Goal: Transaction & Acquisition: Book appointment/travel/reservation

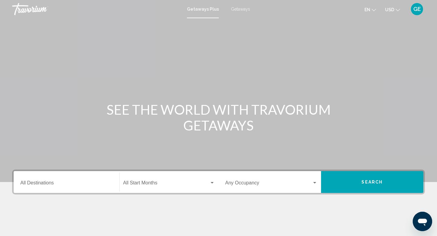
click at [236, 10] on span "Getaways" at bounding box center [240, 9] width 19 height 5
click at [98, 181] on input "Destination All Destinations" at bounding box center [66, 183] width 92 height 5
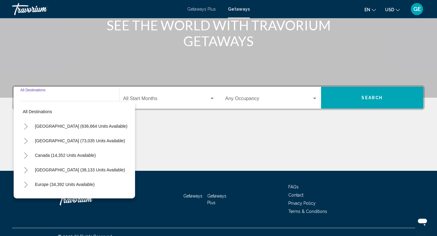
scroll to position [93, 0]
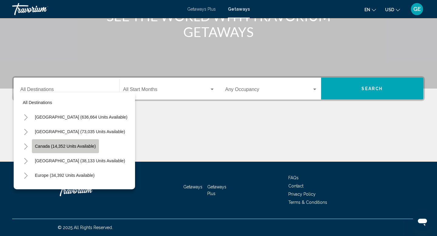
click at [86, 146] on span "Canada (14,352 units available)" at bounding box center [65, 146] width 61 height 5
type input "**********"
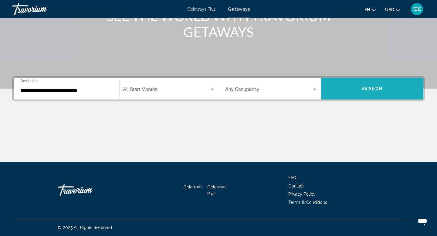
click at [350, 85] on button "Search" at bounding box center [372, 89] width 102 height 22
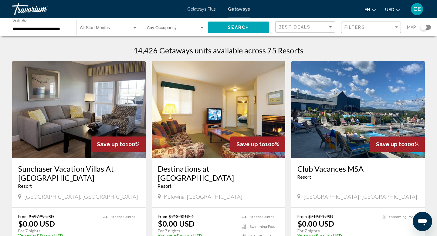
scroll to position [2, 0]
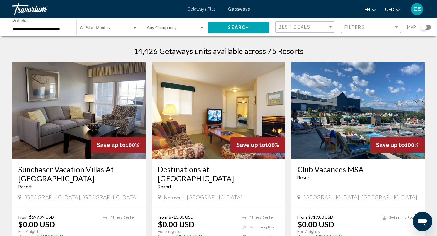
click at [53, 24] on div "**********" at bounding box center [41, 27] width 58 height 17
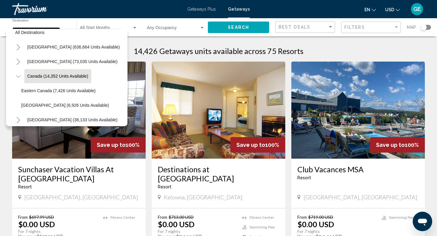
scroll to position [0, 0]
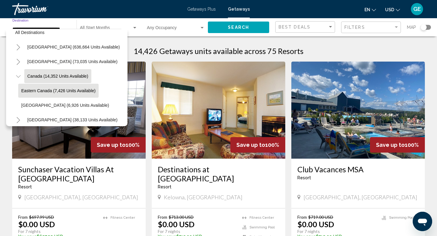
click at [63, 92] on span "Eastern Canada (7,426 units available)" at bounding box center [58, 90] width 74 height 5
type input "**********"
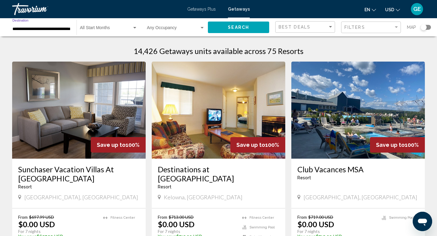
scroll to position [0, 2]
click at [232, 25] on span "Search" at bounding box center [238, 27] width 21 height 5
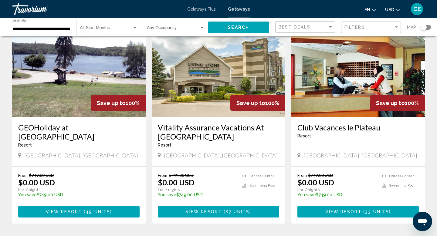
scroll to position [261, 0]
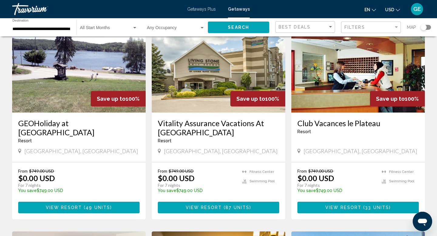
click at [393, 7] on span "USD" at bounding box center [389, 9] width 9 height 5
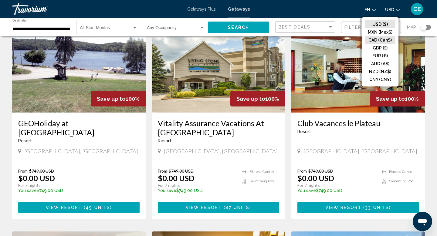
click at [378, 41] on button "CAD (Can$)" at bounding box center [379, 40] width 31 height 8
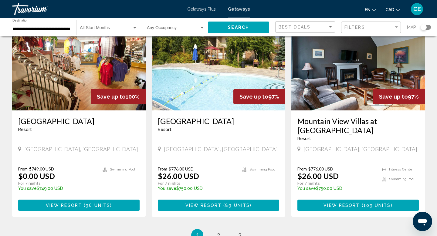
scroll to position [707, 0]
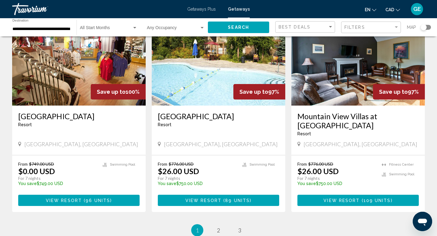
click at [359, 198] on span "Main content" at bounding box center [360, 200] width 2 height 5
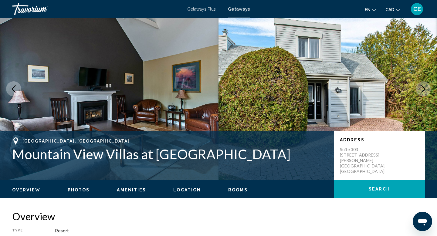
scroll to position [13, 0]
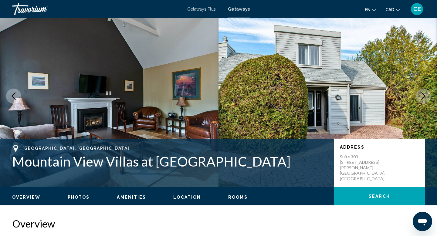
click at [421, 97] on icon "Next image" at bounding box center [422, 95] width 7 height 7
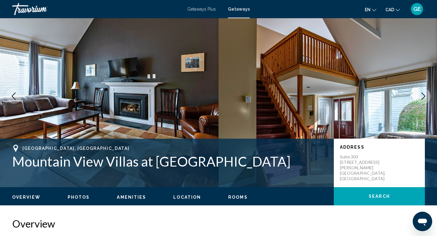
click at [421, 97] on icon "Next image" at bounding box center [422, 95] width 7 height 7
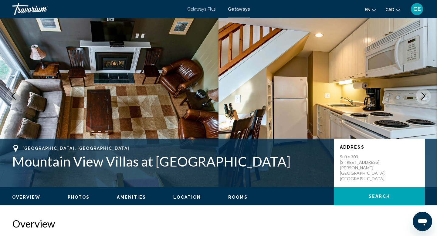
click at [421, 97] on icon "Next image" at bounding box center [422, 95] width 7 height 7
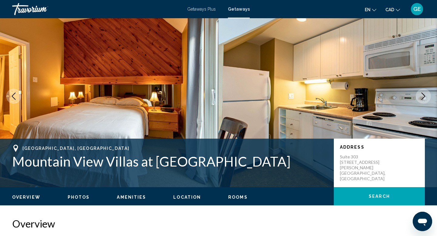
click at [421, 98] on icon "Next image" at bounding box center [422, 95] width 7 height 7
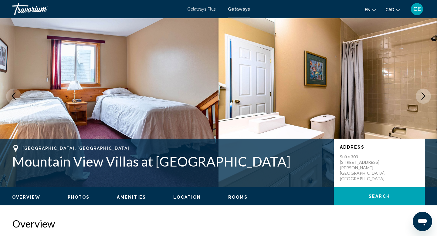
click at [421, 98] on icon "Next image" at bounding box center [422, 95] width 7 height 7
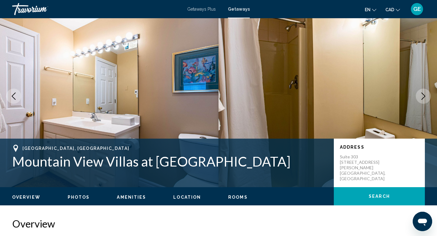
click at [421, 98] on icon "Next image" at bounding box center [422, 95] width 7 height 7
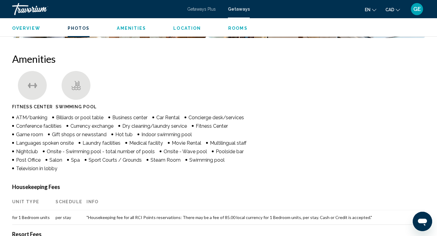
scroll to position [445, 0]
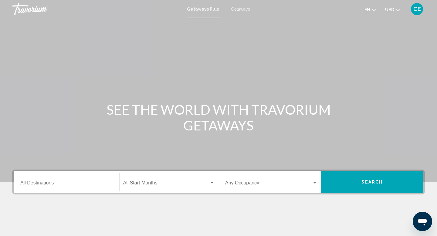
click at [391, 8] on span "USD" at bounding box center [389, 9] width 9 height 5
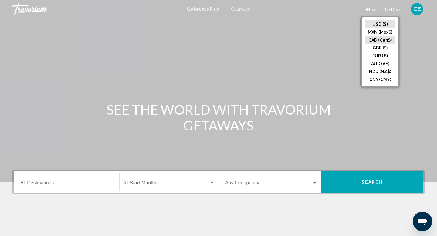
click at [380, 40] on button "CAD (Can$)" at bounding box center [379, 40] width 31 height 8
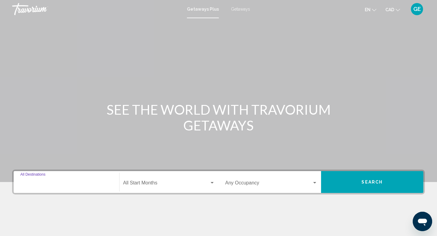
click at [69, 181] on input "Destination All Destinations" at bounding box center [66, 183] width 92 height 5
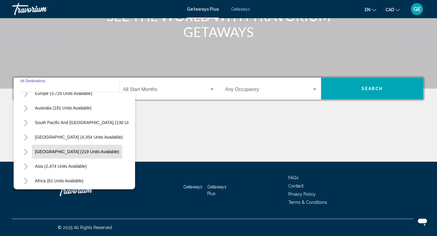
scroll to position [98, 0]
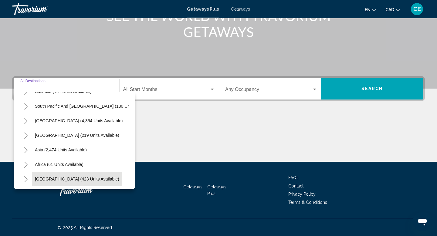
click at [81, 181] on span "Middle East (423 units available)" at bounding box center [77, 178] width 84 height 5
type input "**********"
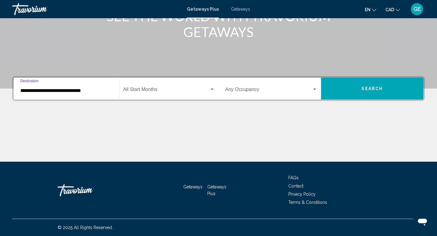
click at [332, 86] on button "Search" at bounding box center [372, 89] width 102 height 22
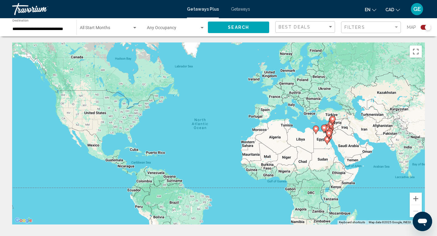
click at [60, 31] on input "**********" at bounding box center [41, 29] width 58 height 5
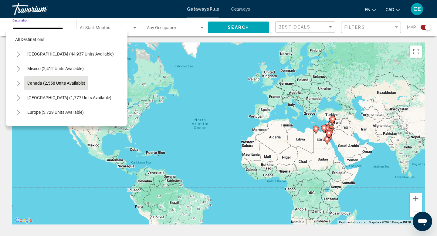
click at [60, 82] on span "Canada (2,558 units available)" at bounding box center [56, 83] width 58 height 5
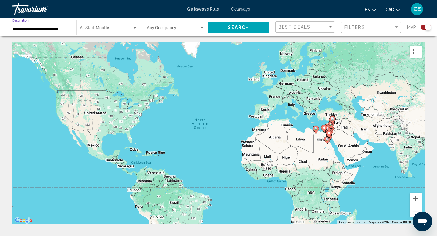
click at [250, 23] on button "Search" at bounding box center [238, 27] width 61 height 11
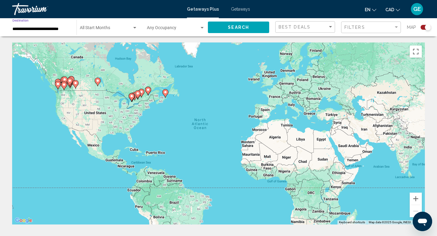
click at [39, 28] on input "**********" at bounding box center [41, 29] width 58 height 5
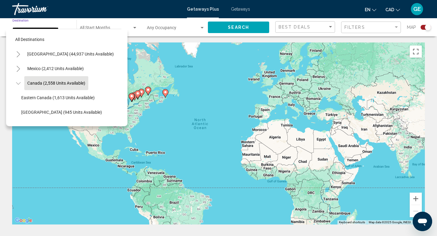
scroll to position [7, 0]
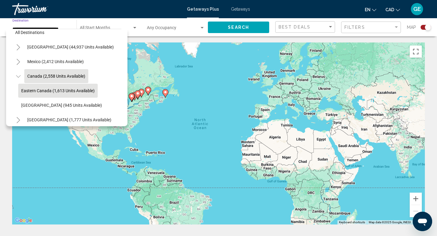
click at [50, 88] on button "Eastern Canada (1,613 units available)" at bounding box center [57, 91] width 79 height 14
type input "**********"
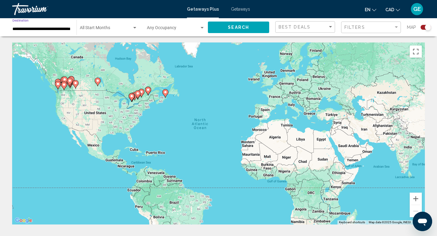
click at [241, 29] on span "Search" at bounding box center [238, 27] width 21 height 5
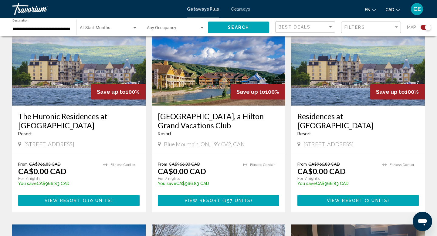
scroll to position [459, 0]
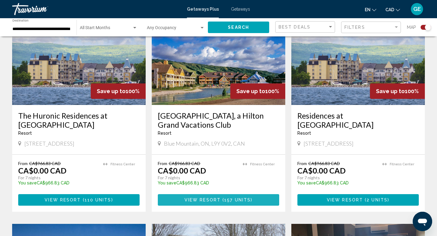
click at [217, 201] on span "View Resort" at bounding box center [202, 200] width 36 height 5
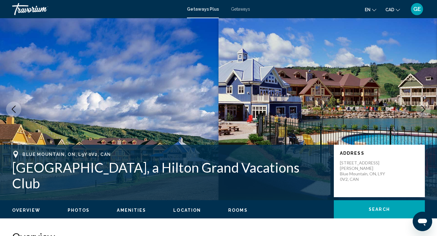
click at [422, 110] on icon "Next image" at bounding box center [422, 109] width 7 height 7
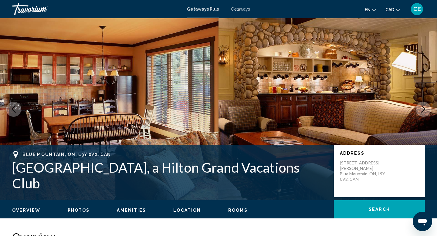
click at [422, 110] on icon "Next image" at bounding box center [422, 109] width 7 height 7
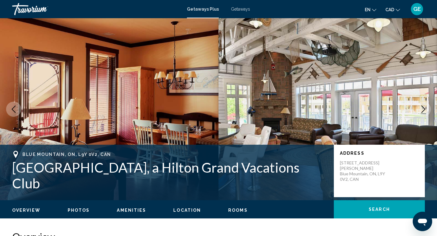
click at [422, 110] on icon "Next image" at bounding box center [422, 109] width 7 height 7
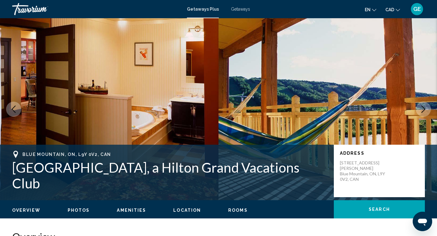
click at [422, 110] on icon "Next image" at bounding box center [422, 109] width 7 height 7
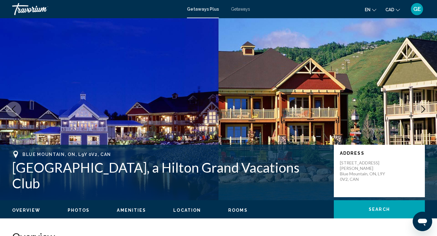
click at [422, 110] on icon "Next image" at bounding box center [422, 109] width 7 height 7
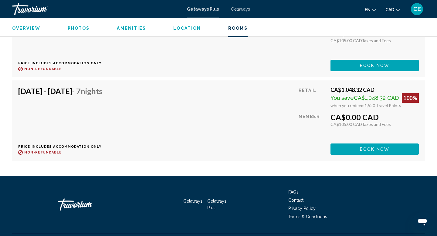
scroll to position [3006, 0]
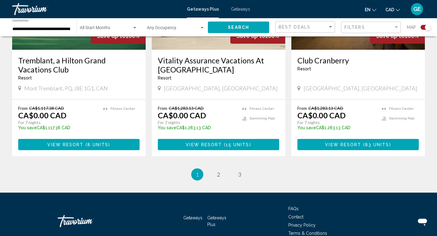
scroll to position [967, 0]
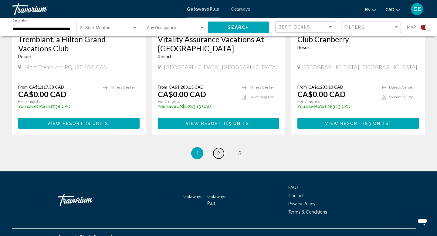
click at [220, 148] on link "page 2" at bounding box center [218, 153] width 11 height 11
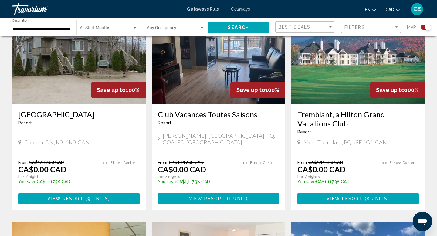
scroll to position [255, 0]
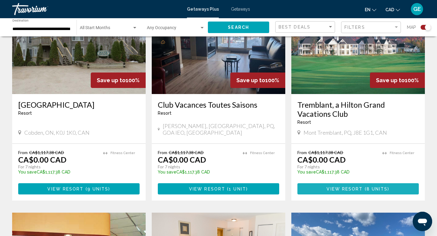
click at [368, 189] on span "8 units" at bounding box center [376, 188] width 21 height 5
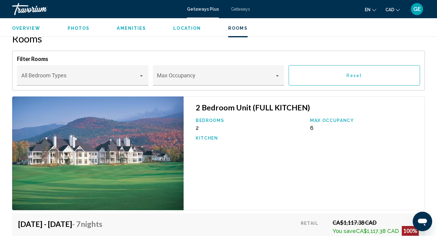
scroll to position [996, 0]
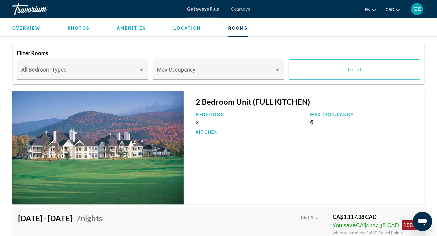
click at [126, 148] on img "Main content" at bounding box center [97, 148] width 171 height 114
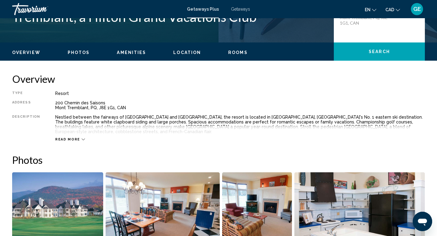
scroll to position [40, 0]
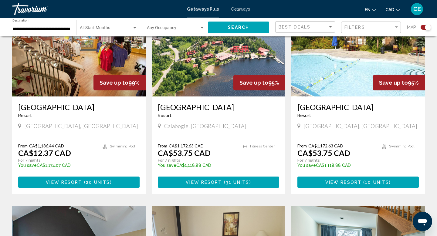
scroll to position [692, 0]
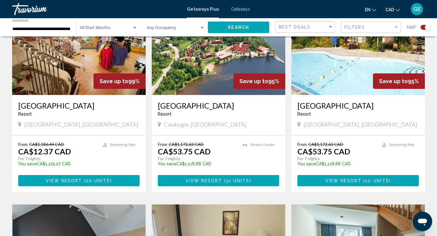
click at [358, 177] on button "View Resort ( 10 units )" at bounding box center [357, 180] width 121 height 11
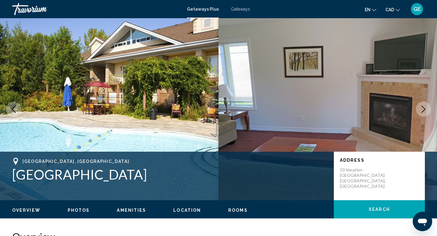
click at [422, 110] on icon "Next image" at bounding box center [422, 109] width 7 height 7
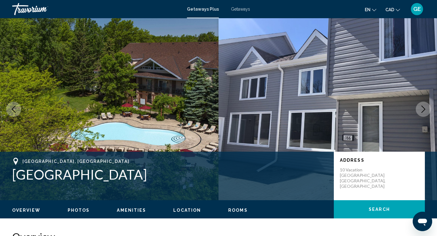
click at [422, 110] on icon "Next image" at bounding box center [422, 109] width 7 height 7
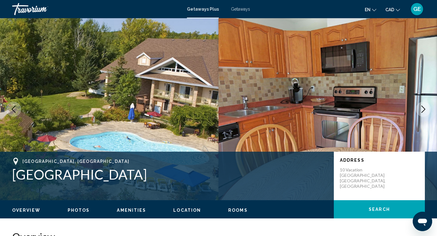
click at [422, 110] on icon "Next image" at bounding box center [422, 109] width 7 height 7
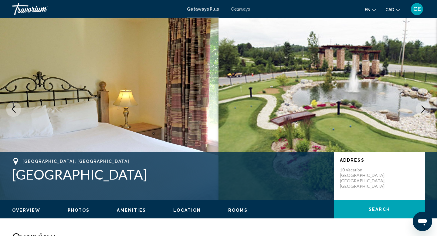
click at [422, 110] on icon "Next image" at bounding box center [422, 109] width 7 height 7
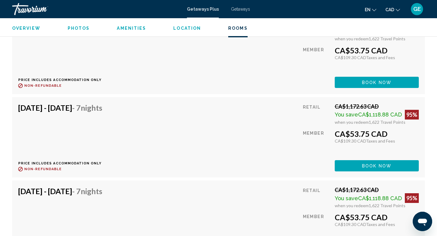
scroll to position [1805, 0]
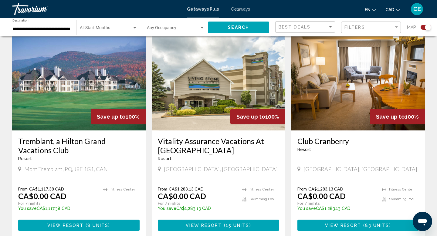
scroll to position [917, 0]
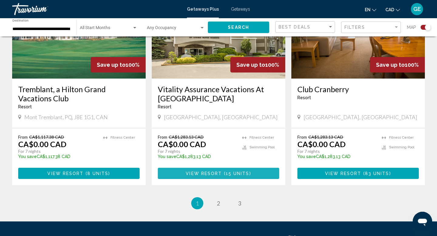
click at [204, 171] on span "View Resort" at bounding box center [204, 173] width 36 height 5
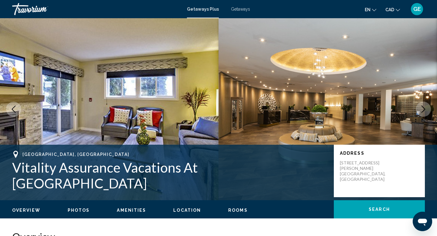
click at [425, 105] on button "Next image" at bounding box center [422, 109] width 15 height 15
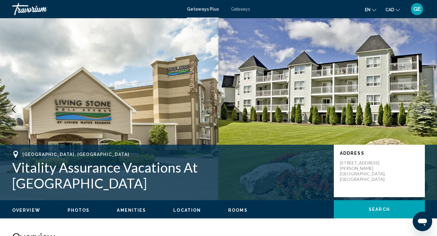
click at [425, 106] on icon "Next image" at bounding box center [422, 109] width 7 height 7
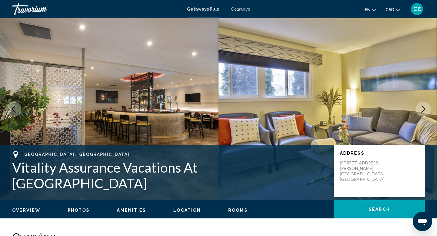
click at [425, 106] on icon "Next image" at bounding box center [422, 109] width 7 height 7
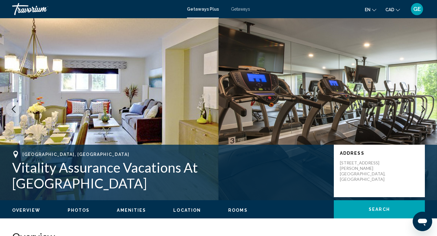
click at [425, 106] on icon "Next image" at bounding box center [422, 109] width 7 height 7
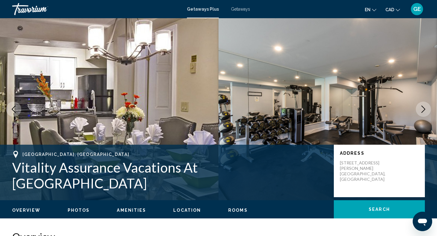
click at [425, 106] on icon "Next image" at bounding box center [422, 109] width 7 height 7
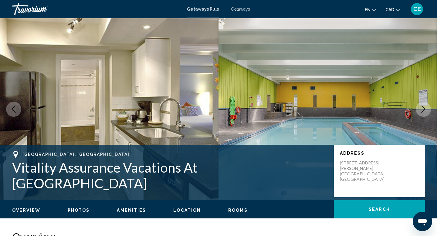
click at [425, 106] on icon "Next image" at bounding box center [422, 109] width 7 height 7
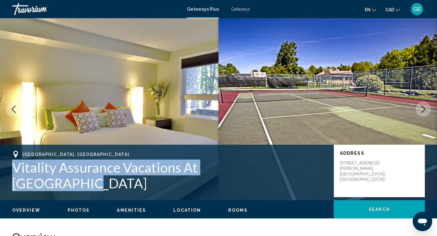
drag, startPoint x: 272, startPoint y: 177, endPoint x: 8, endPoint y: 177, distance: 264.1
click at [8, 177] on div "Collingwood, Canada Vitality Assurance Vacations At Collingwood Address 19 Keit…" at bounding box center [218, 171] width 437 height 40
copy h1 "Vitality Assurance Vacations At [GEOGRAPHIC_DATA]"
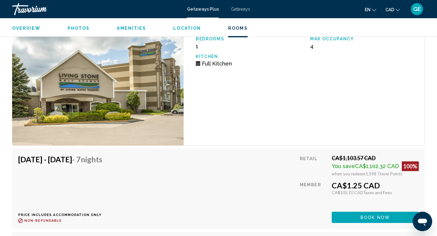
scroll to position [1816, 0]
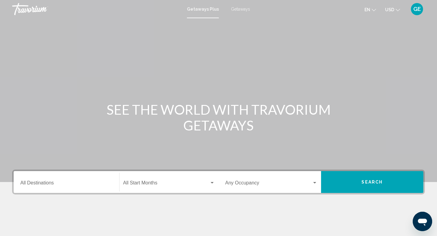
click at [389, 11] on span "USD" at bounding box center [389, 9] width 9 height 5
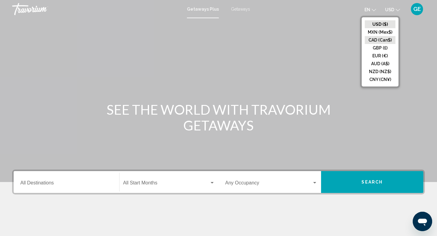
click at [382, 42] on button "CAD (Can$)" at bounding box center [379, 40] width 31 height 8
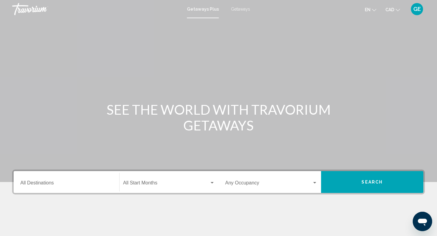
click at [72, 177] on div "Destination All Destinations" at bounding box center [66, 182] width 92 height 19
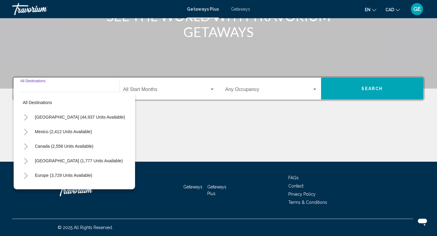
scroll to position [5, 0]
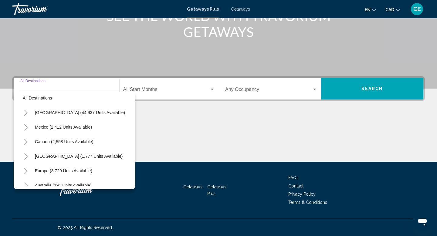
click at [86, 154] on span "Caribbean & Atlantic Islands (1,777 units available)" at bounding box center [79, 156] width 88 height 5
type input "**********"
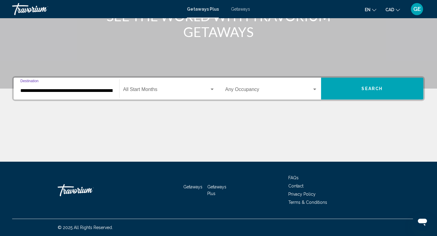
click at [352, 85] on button "Search" at bounding box center [372, 89] width 102 height 22
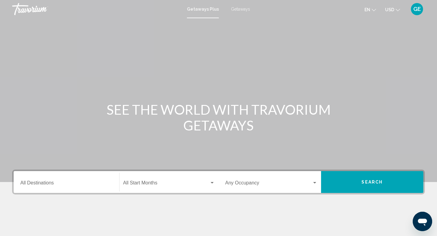
click at [242, 10] on span "Getaways" at bounding box center [240, 9] width 19 height 5
click at [388, 11] on span "USD" at bounding box center [389, 9] width 9 height 5
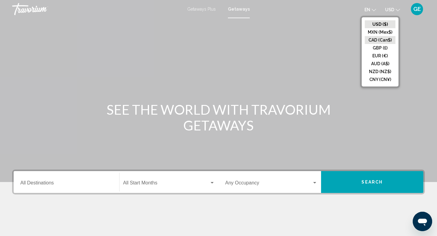
click at [388, 42] on button "CAD (Can$)" at bounding box center [379, 40] width 31 height 8
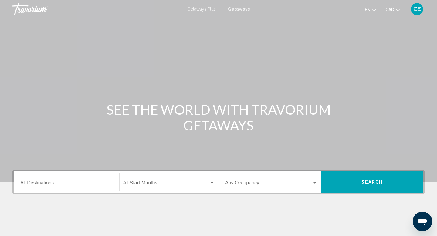
click at [81, 181] on input "Destination All Destinations" at bounding box center [66, 183] width 92 height 5
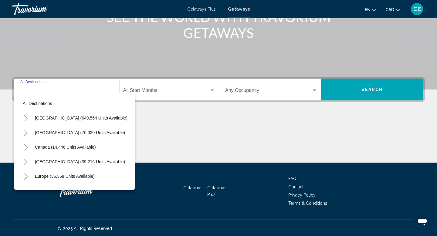
scroll to position [93, 0]
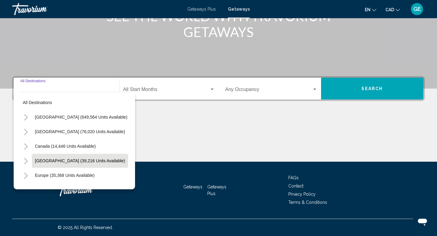
click at [85, 160] on span "Caribbean & Atlantic Islands (39,216 units available)" at bounding box center [80, 160] width 90 height 5
type input "**********"
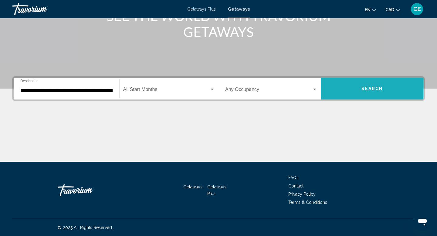
click at [347, 89] on button "Search" at bounding box center [372, 89] width 102 height 22
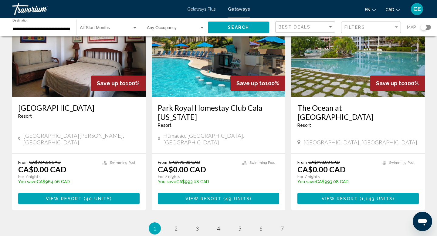
scroll to position [693, 0]
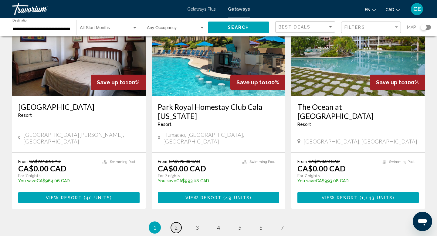
click at [176, 224] on span "2" at bounding box center [175, 227] width 3 height 7
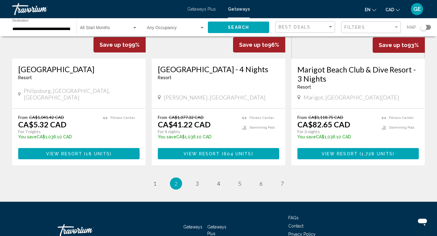
scroll to position [756, 0]
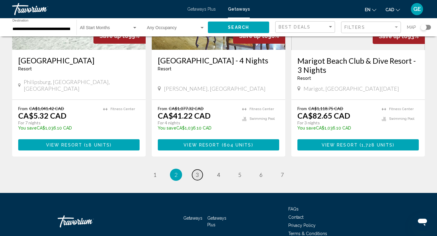
click at [196, 170] on link "page 3" at bounding box center [197, 175] width 11 height 11
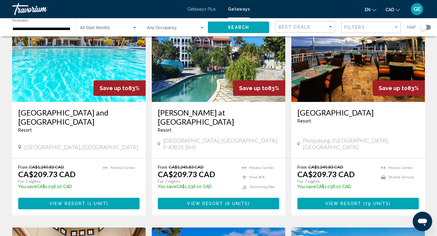
scroll to position [312, 0]
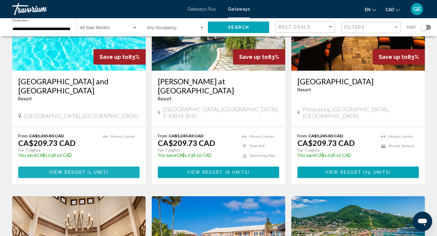
click at [95, 170] on span "1 unit" at bounding box center [97, 172] width 17 height 5
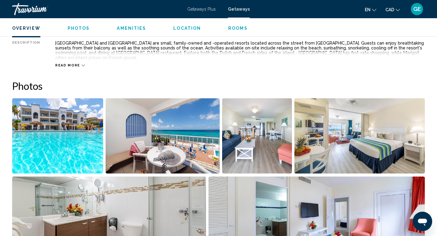
scroll to position [246, 0]
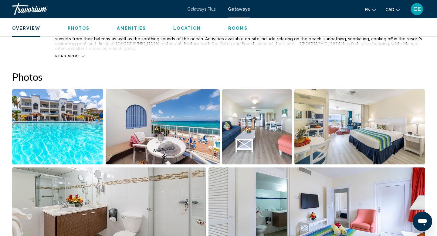
click at [162, 129] on img "Open full-screen image slider" at bounding box center [163, 126] width 114 height 75
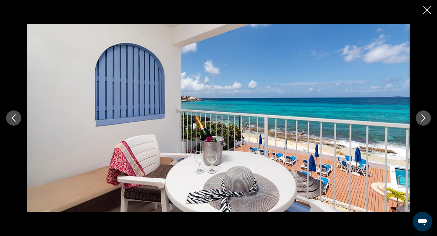
click at [425, 120] on icon "Next image" at bounding box center [422, 117] width 7 height 7
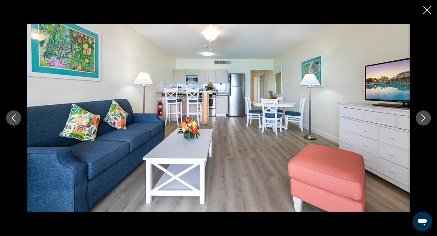
click at [425, 120] on icon "Next image" at bounding box center [422, 117] width 7 height 7
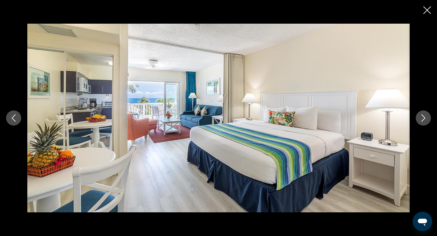
click at [425, 120] on icon "Next image" at bounding box center [422, 117] width 7 height 7
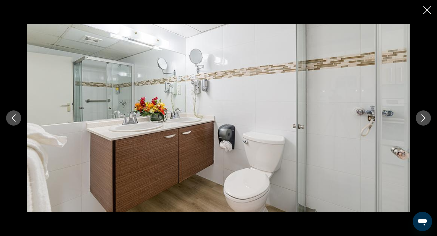
click at [425, 120] on icon "Next image" at bounding box center [422, 117] width 7 height 7
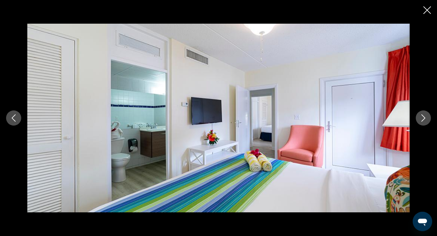
click at [425, 120] on icon "Next image" at bounding box center [422, 117] width 7 height 7
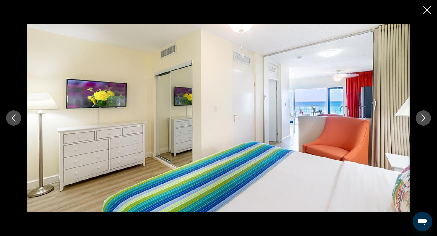
click at [425, 120] on icon "Next image" at bounding box center [422, 117] width 7 height 7
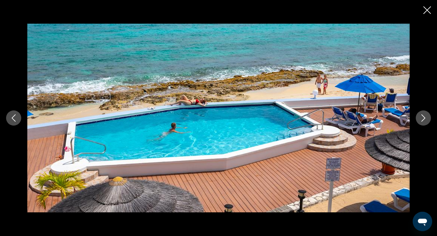
click at [425, 120] on icon "Next image" at bounding box center [422, 117] width 7 height 7
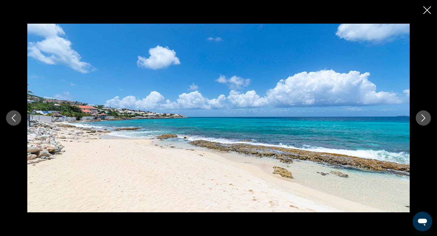
click at [422, 10] on div "Main content" at bounding box center [218, 118] width 437 height 236
click at [425, 11] on icon "Close slideshow" at bounding box center [427, 10] width 8 height 8
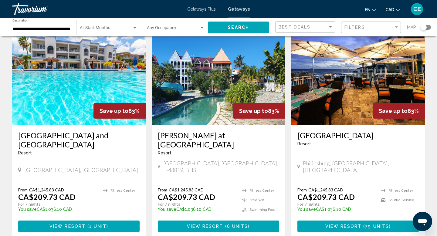
scroll to position [259, 0]
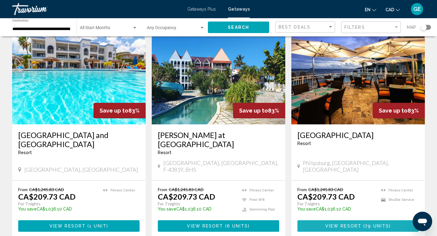
click at [345, 224] on span "View Resort" at bounding box center [343, 226] width 36 height 5
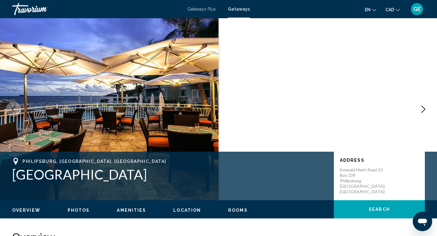
click at [426, 109] on icon "Next image" at bounding box center [422, 109] width 7 height 7
click at [422, 109] on icon "Next image" at bounding box center [422, 109] width 7 height 7
click at [195, 134] on img "Main content" at bounding box center [109, 109] width 218 height 182
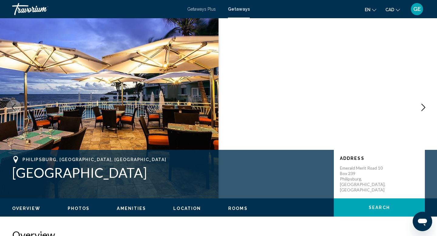
scroll to position [3, 0]
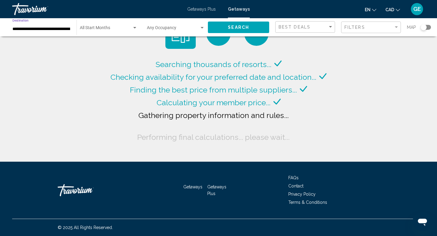
click at [30, 29] on input "**********" at bounding box center [41, 29] width 58 height 5
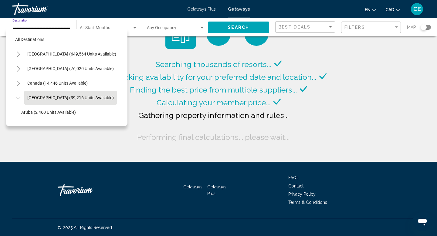
scroll to position [22, 8]
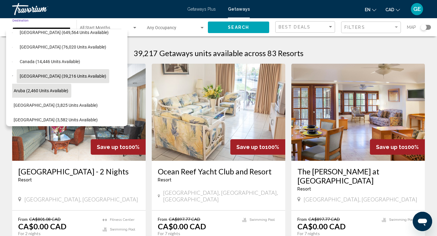
click at [48, 91] on span "Aruba (2,460 units available)" at bounding box center [41, 90] width 55 height 5
type input "**********"
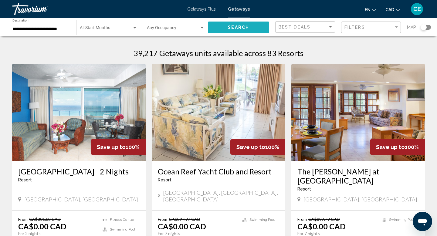
click at [235, 27] on span "Search" at bounding box center [238, 27] width 21 height 5
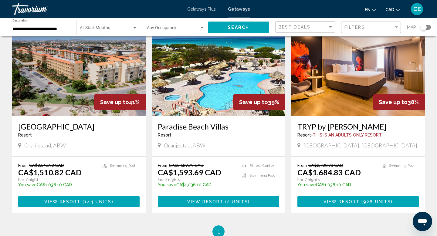
scroll to position [479, 0]
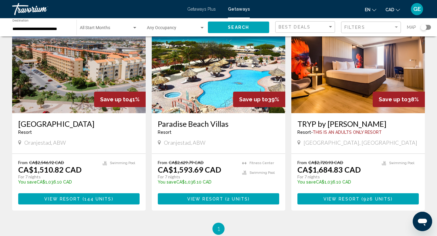
click at [346, 196] on span "View Resort" at bounding box center [341, 198] width 36 height 5
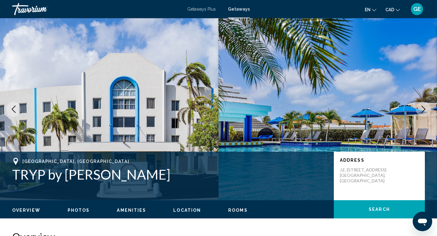
click at [424, 112] on icon "Next image" at bounding box center [422, 109] width 7 height 7
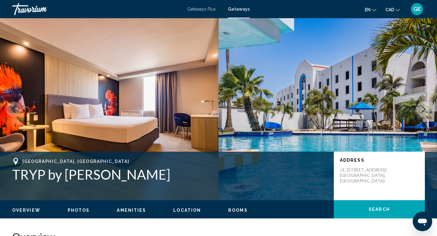
click at [424, 112] on icon "Next image" at bounding box center [422, 109] width 7 height 7
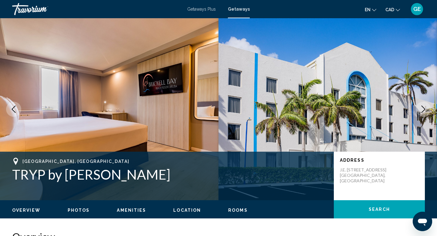
click at [424, 112] on icon "Next image" at bounding box center [422, 109] width 7 height 7
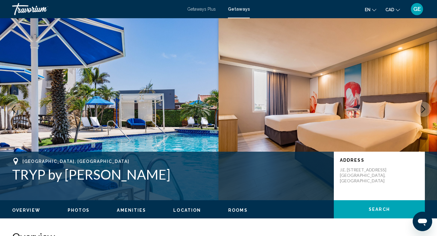
click at [424, 112] on icon "Next image" at bounding box center [422, 109] width 7 height 7
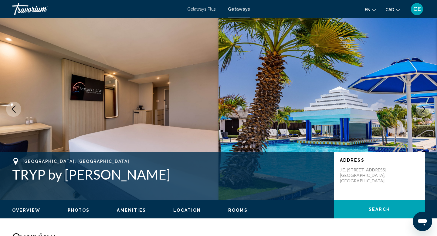
click at [424, 112] on icon "Next image" at bounding box center [422, 109] width 7 height 7
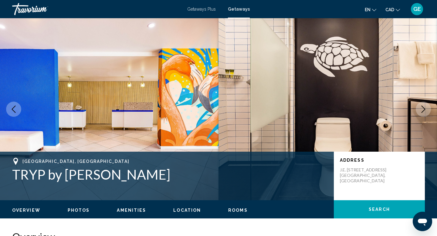
click at [424, 112] on icon "Next image" at bounding box center [422, 109] width 7 height 7
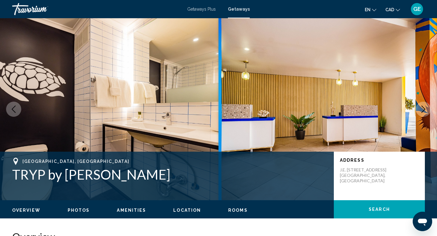
click at [424, 112] on icon "Next image" at bounding box center [422, 109] width 7 height 7
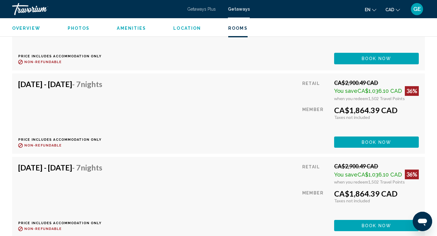
scroll to position [8088, 0]
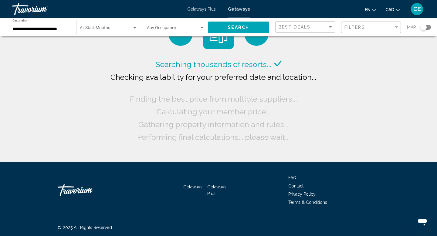
click at [55, 32] on div "**********" at bounding box center [41, 27] width 58 height 17
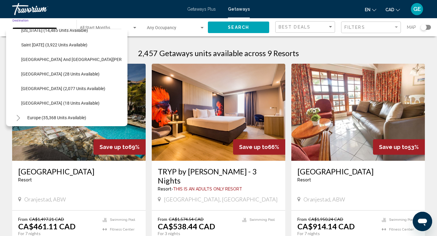
scroll to position [187, 0]
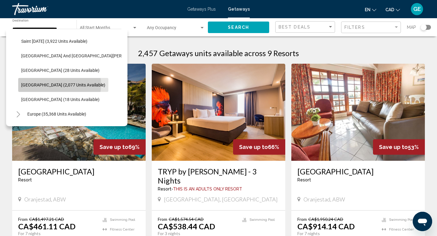
click at [51, 85] on span "Turks and Caicos (2,077 units available)" at bounding box center [63, 84] width 84 height 5
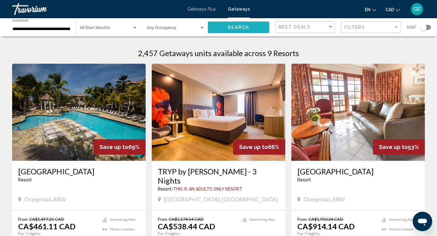
click at [254, 24] on button "Search" at bounding box center [238, 27] width 61 height 11
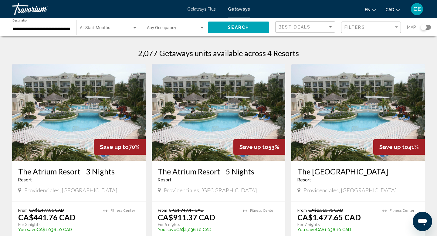
click at [59, 30] on input "**********" at bounding box center [41, 29] width 58 height 5
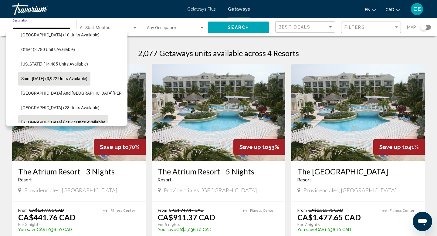
scroll to position [147, 0]
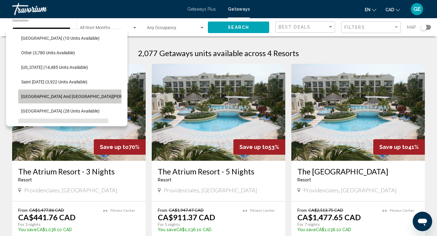
click at [49, 97] on span "Sint Maarten and Saint Martin (177 units available)" at bounding box center [102, 96] width 163 height 5
type input "**********"
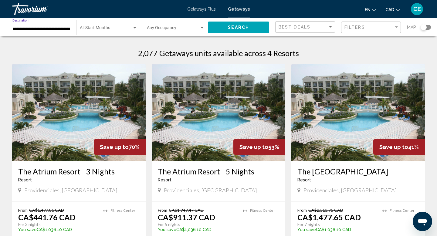
click at [232, 29] on span "Search" at bounding box center [238, 27] width 21 height 5
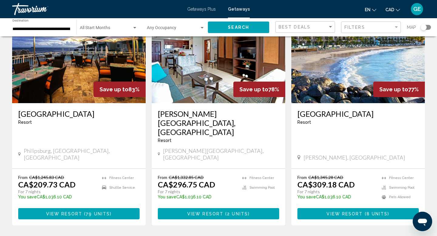
scroll to position [463, 0]
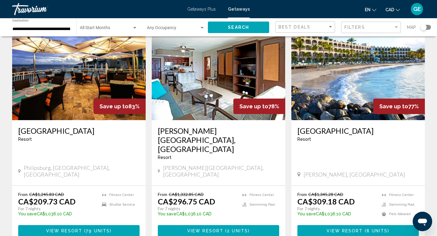
click at [219, 228] on span "View Resort" at bounding box center [205, 230] width 36 height 5
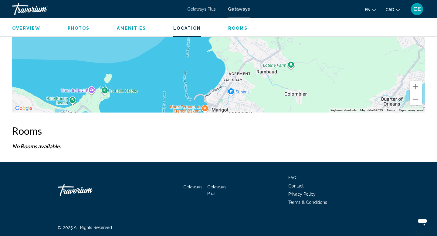
scroll to position [866, 0]
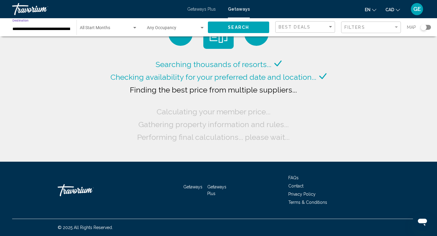
click at [63, 27] on input "**********" at bounding box center [41, 29] width 58 height 5
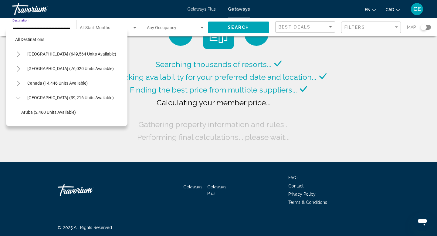
scroll to position [167, 0]
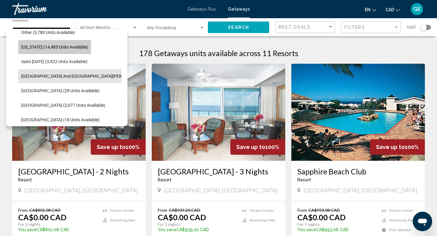
click at [47, 49] on span "Puerto Rico (14,485 units available)" at bounding box center [54, 47] width 67 height 5
type input "**********"
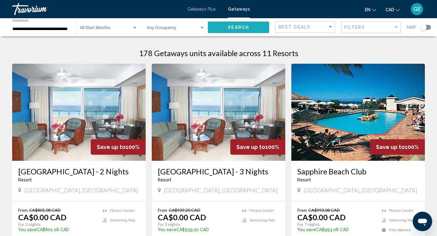
click at [241, 29] on span "Search" at bounding box center [238, 27] width 21 height 5
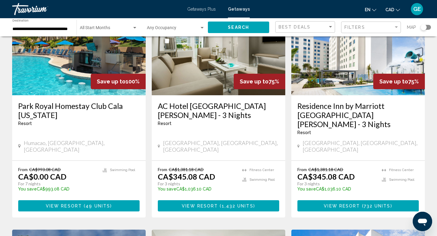
scroll to position [66, 0]
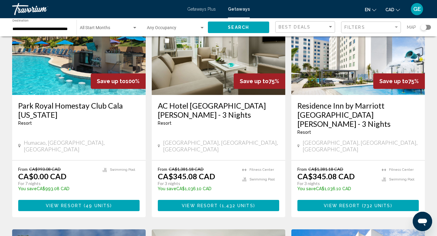
drag, startPoint x: 62, startPoint y: 114, endPoint x: 359, endPoint y: 0, distance: 318.5
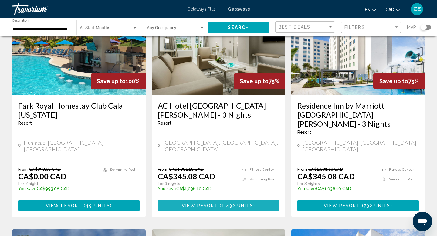
click at [216, 203] on span "View Resort" at bounding box center [200, 205] width 36 height 5
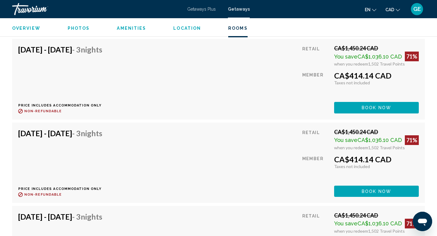
scroll to position [5612, 0]
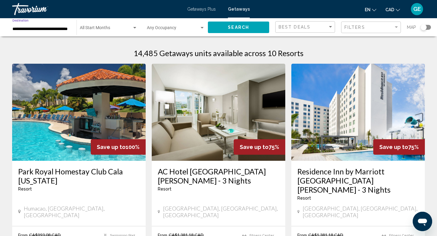
click at [57, 31] on input "**********" at bounding box center [41, 29] width 58 height 5
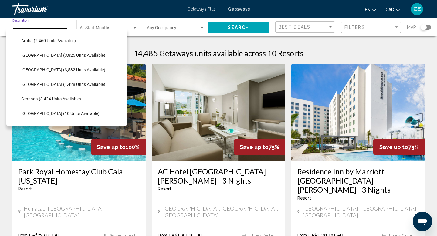
scroll to position [69, 0]
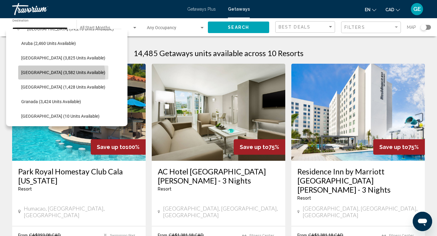
click at [61, 75] on button "Cayman Islands (3,582 units available)" at bounding box center [63, 72] width 90 height 14
type input "**********"
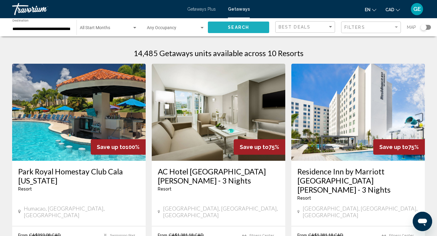
click at [230, 25] on span "Search" at bounding box center [238, 27] width 21 height 5
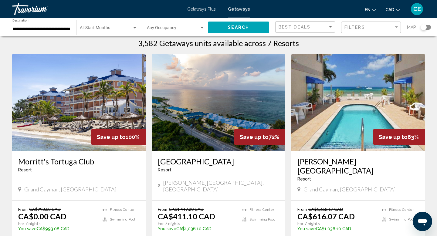
scroll to position [44, 0]
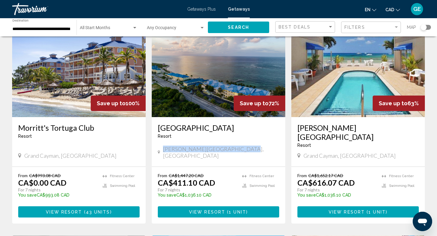
drag, startPoint x: 237, startPoint y: 147, endPoint x: 163, endPoint y: 146, distance: 73.7
click at [163, 146] on div "Collier's Bay, Cayman Islands" at bounding box center [218, 152] width 121 height 13
copy span "Collier's Bay, Cayman Islands"
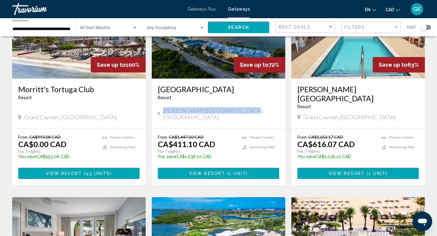
scroll to position [79, 0]
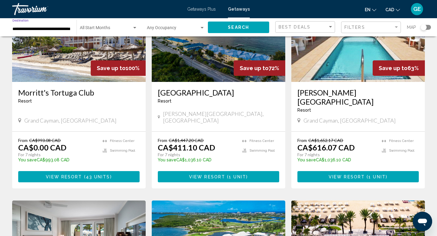
click at [54, 30] on input "**********" at bounding box center [41, 29] width 58 height 5
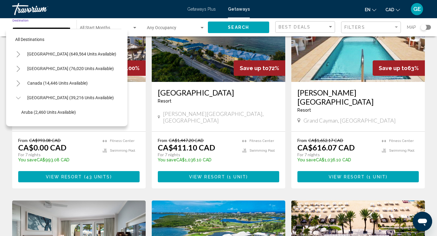
scroll to position [65, 0]
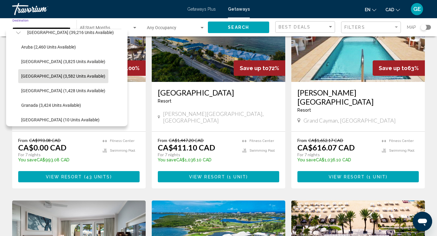
click at [142, 107] on div "Morritt's Tortuga Club Resort - This is an adults only resort Grand Cayman, Cay…" at bounding box center [78, 106] width 133 height 49
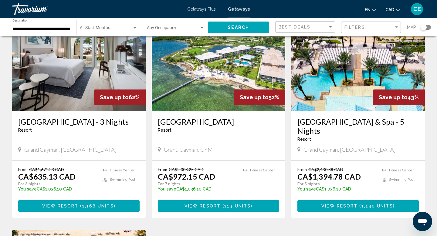
scroll to position [266, 0]
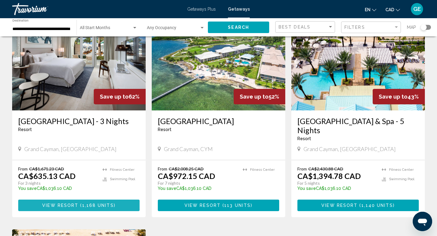
click at [96, 203] on span "1,168 units" at bounding box center [98, 205] width 32 height 5
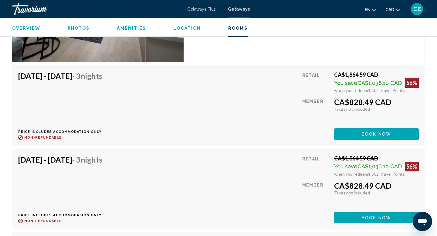
scroll to position [986, 0]
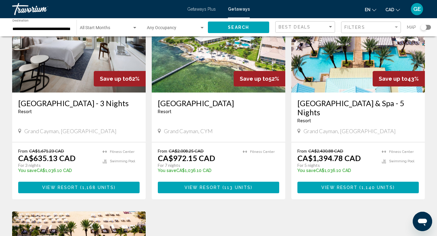
scroll to position [291, 0]
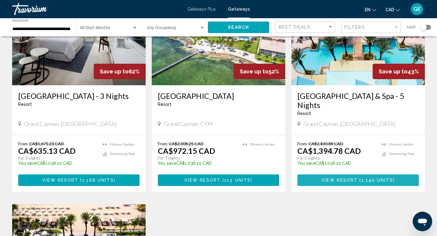
click at [362, 178] on span "1,140 units" at bounding box center [377, 180] width 32 height 5
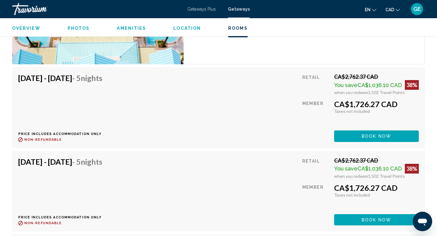
scroll to position [981, 0]
